Goal: Information Seeking & Learning: Learn about a topic

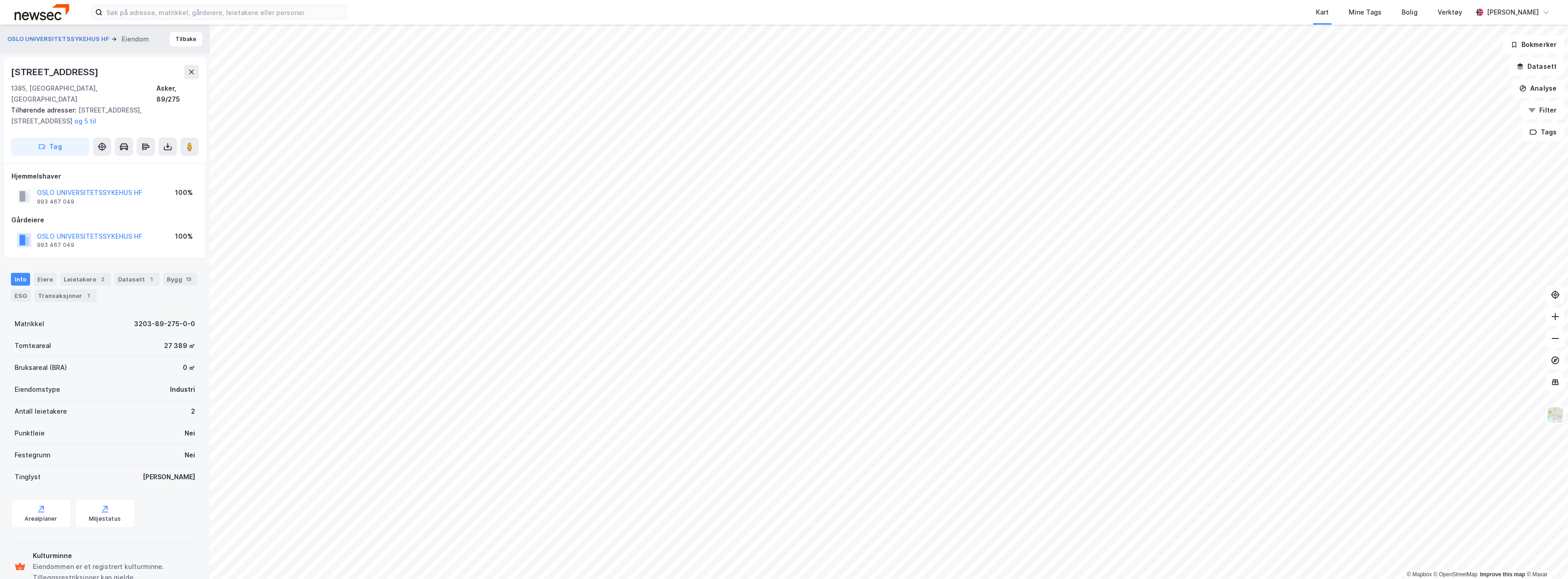
scroll to position [1, 0]
click at [175, 37] on button "Tilbake" at bounding box center [186, 38] width 33 height 15
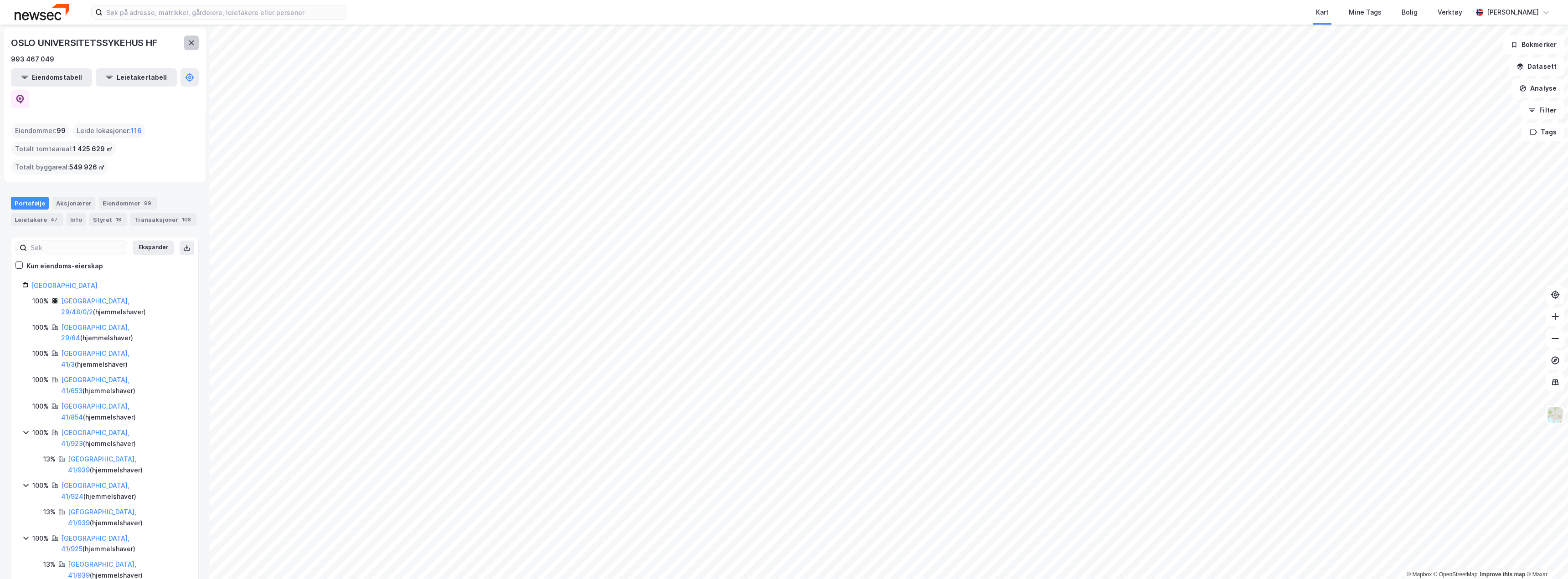
click at [187, 46] on button at bounding box center [192, 43] width 15 height 15
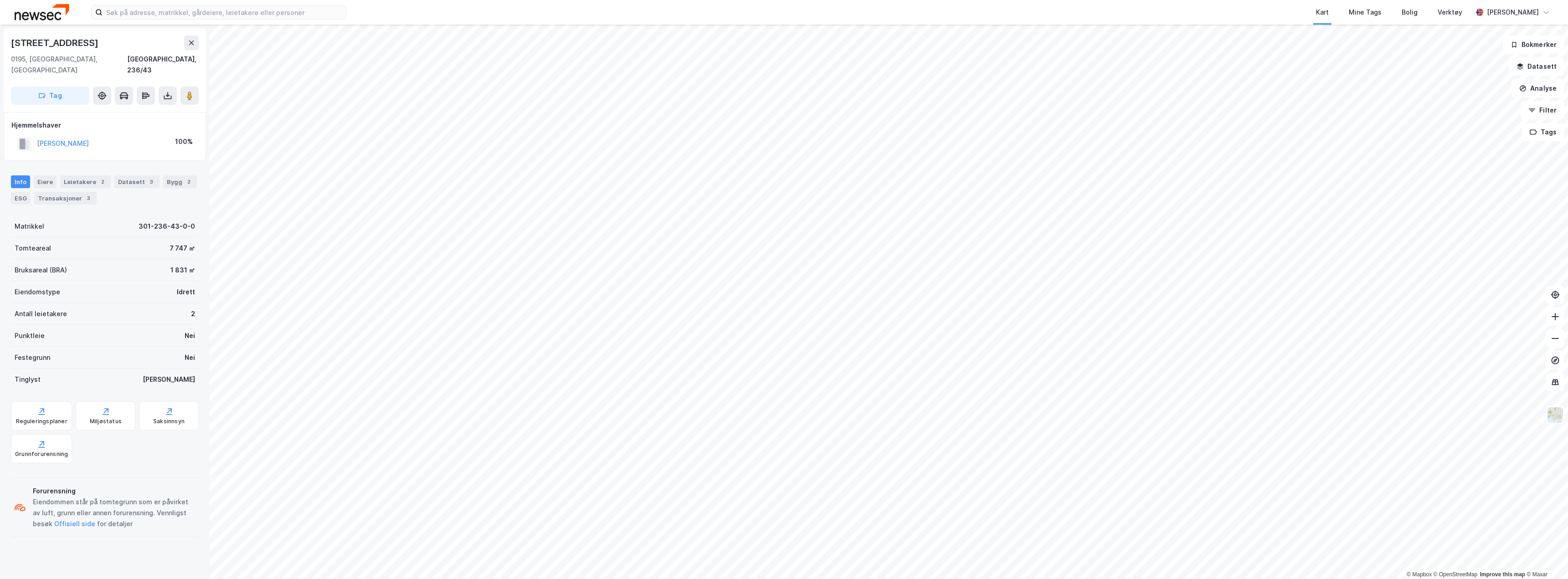
drag, startPoint x: 126, startPoint y: 136, endPoint x: 0, endPoint y: 126, distance: 126.4
click at [0, 126] on div "Enebakkveien [GEOGRAPHIC_DATA], 236/43 Tag Hjemmelshaver [PERSON_NAME] 100% Inf…" at bounding box center [105, 301] width 209 height 554
click at [9, 134] on div "Hjemmelshaver [PERSON_NAME] 100%" at bounding box center [105, 136] width 202 height 49
